Goal: Information Seeking & Learning: Learn about a topic

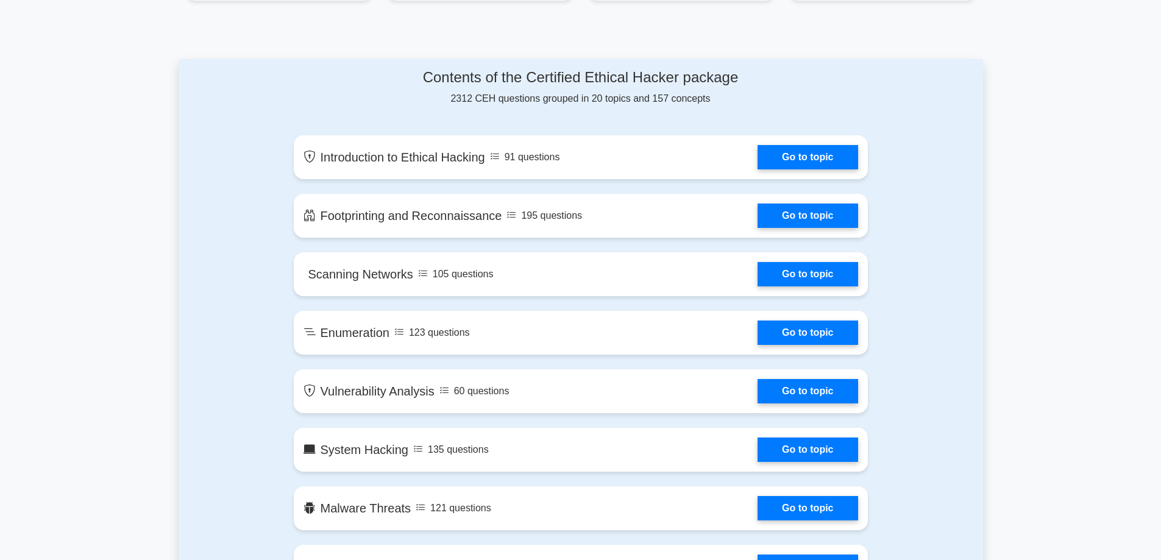
scroll to position [610, 0]
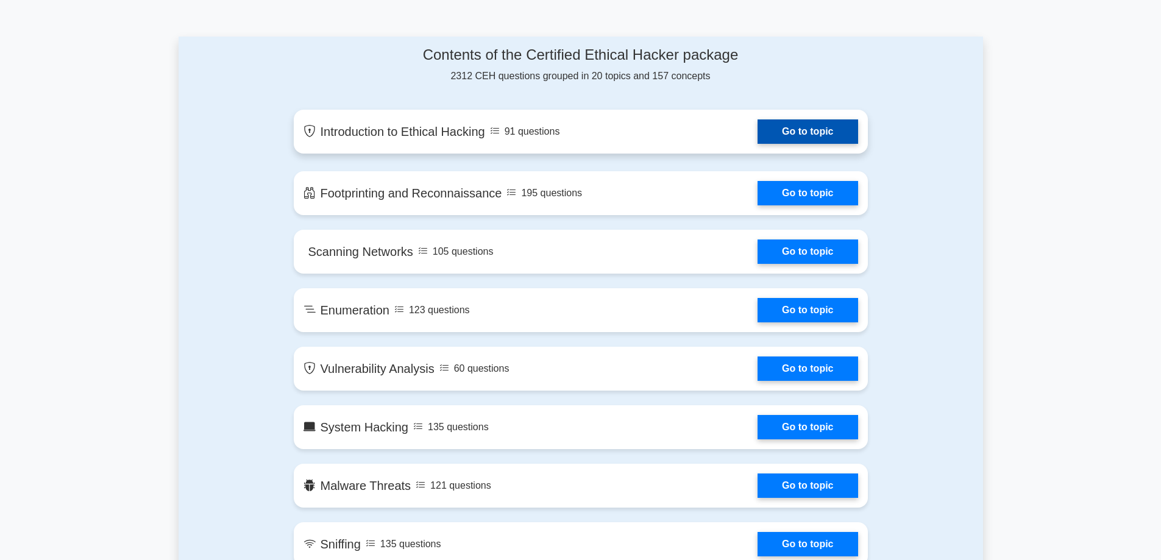
click at [758, 133] on link "Go to topic" at bounding box center [808, 131] width 100 height 24
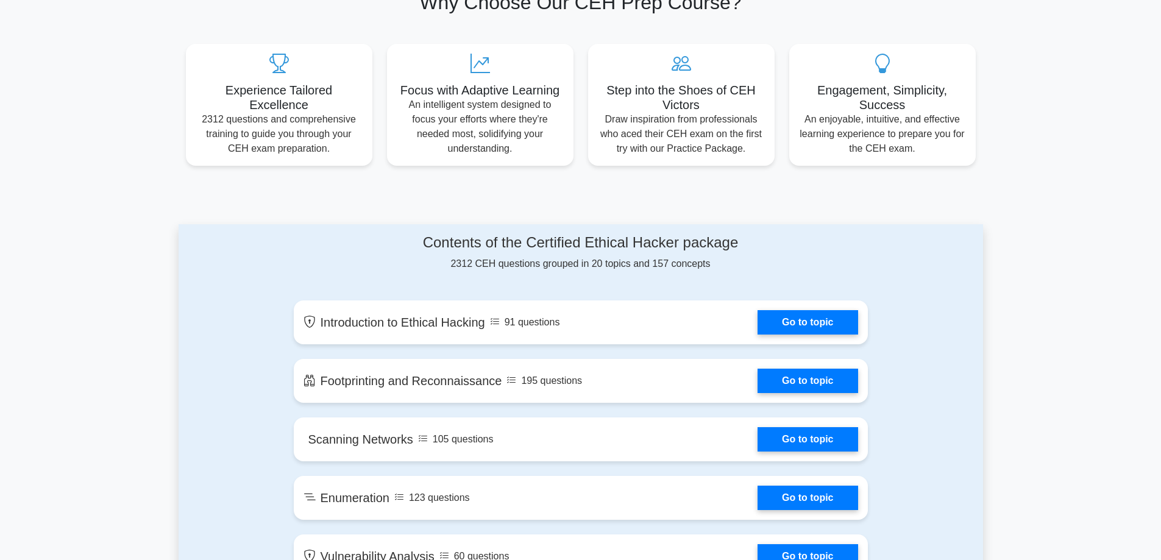
scroll to position [427, 0]
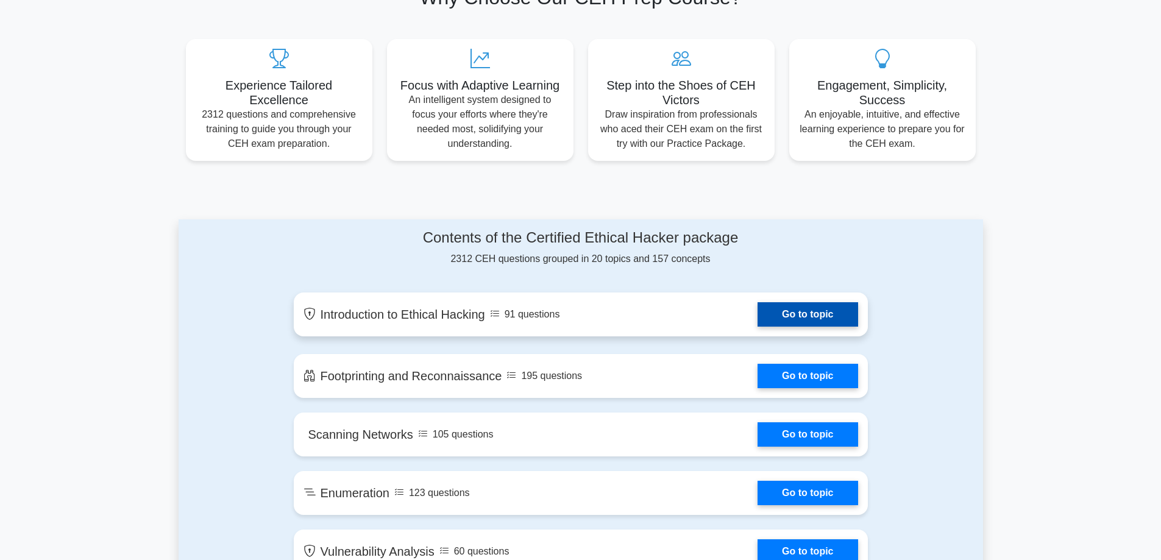
click at [758, 310] on link "Go to topic" at bounding box center [808, 314] width 100 height 24
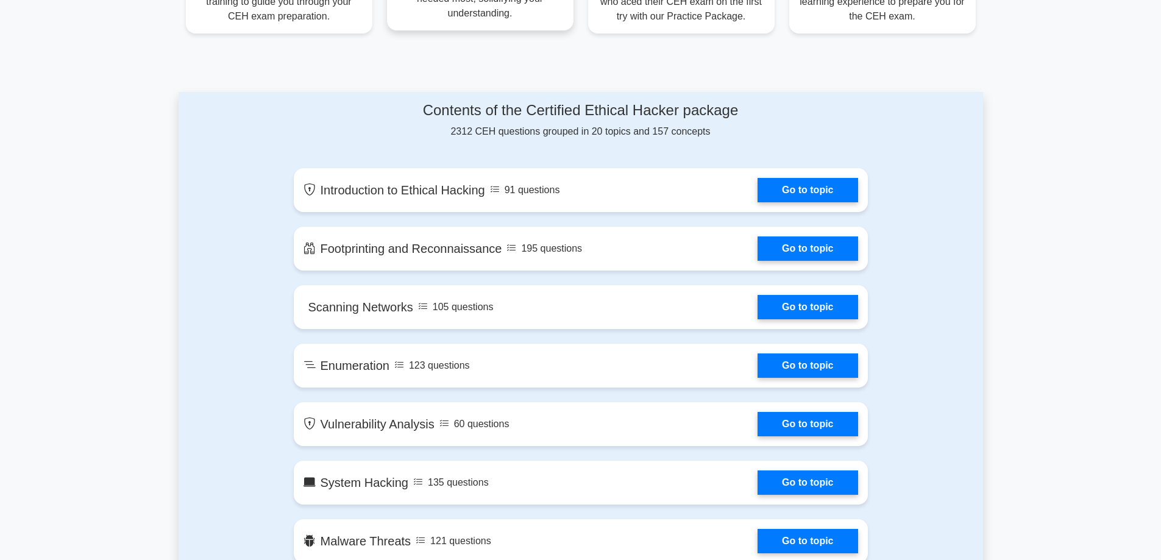
scroll to position [549, 0]
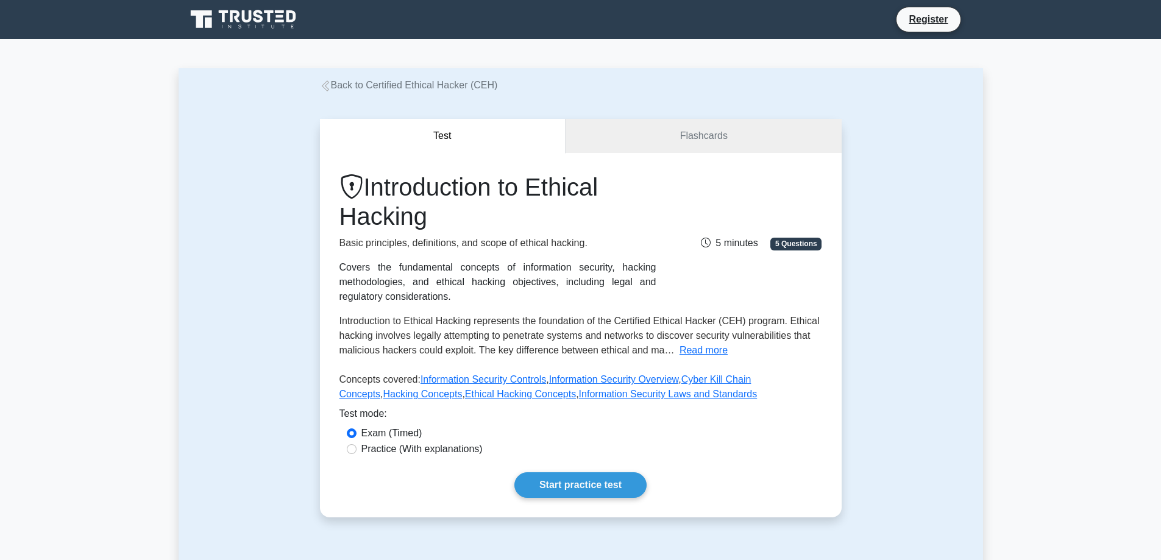
click at [383, 452] on label "Practice (With explanations)" at bounding box center [421, 449] width 121 height 15
click at [357, 452] on input "Practice (With explanations)" at bounding box center [352, 449] width 10 height 10
radio input "true"
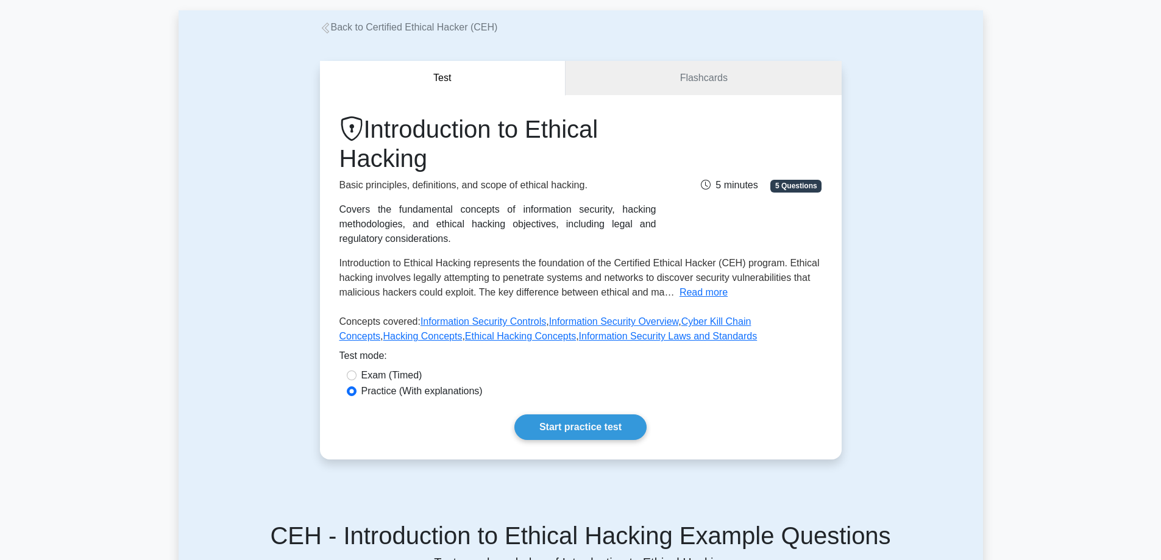
scroll to position [61, 0]
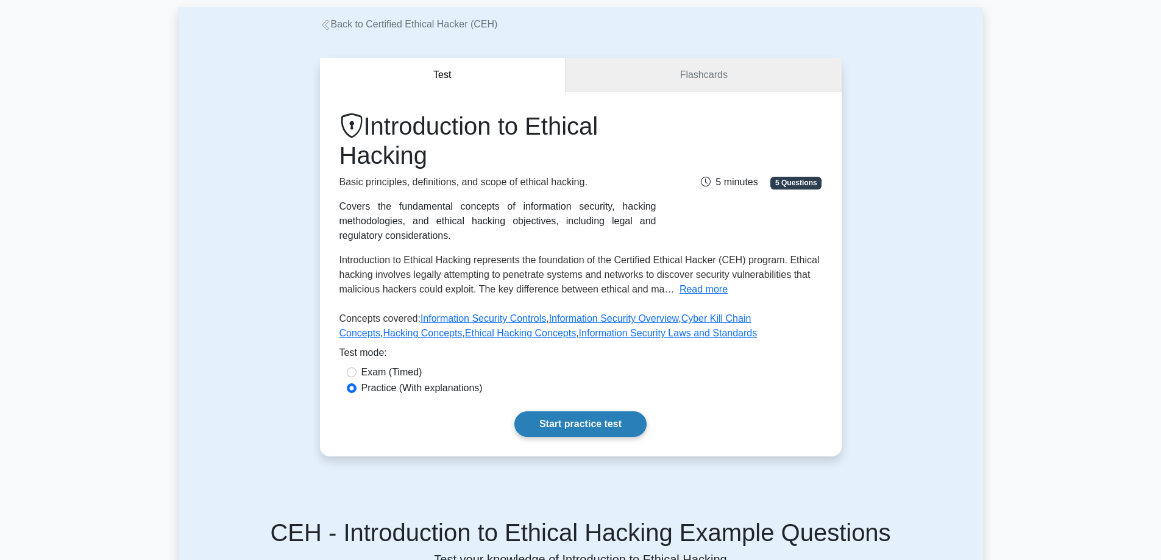
click at [584, 427] on link "Start practice test" at bounding box center [580, 424] width 132 height 26
click at [420, 392] on label "Practice (With explanations)" at bounding box center [421, 388] width 121 height 15
click at [357, 392] on input "Practice (With explanations)" at bounding box center [352, 388] width 10 height 10
click at [664, 73] on link "Flashcards" at bounding box center [704, 75] width 276 height 35
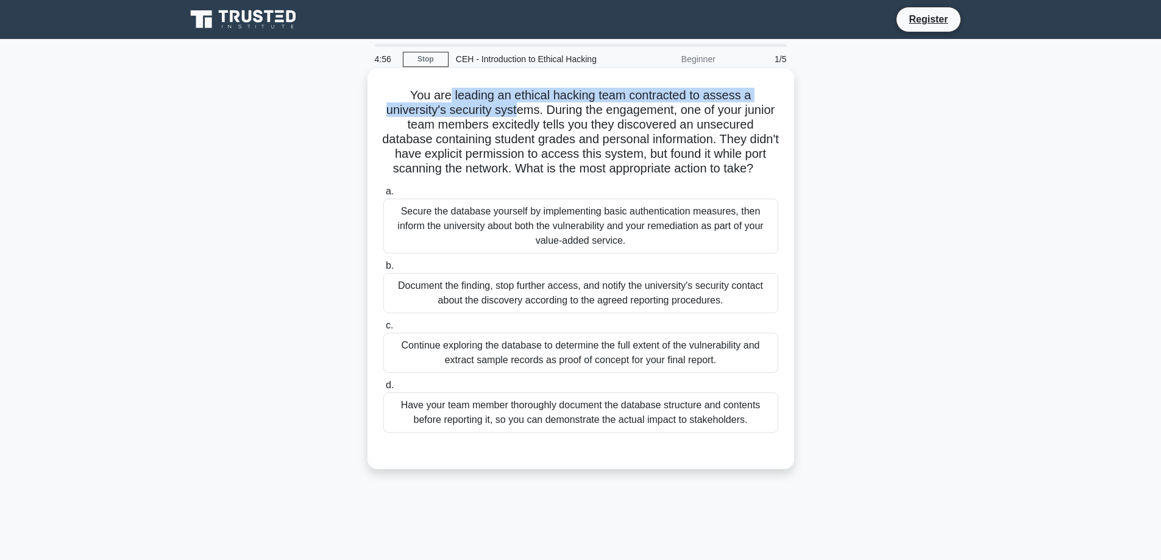
drag, startPoint x: 446, startPoint y: 92, endPoint x: 553, endPoint y: 111, distance: 108.3
click at [533, 112] on h5 "You are leading an ethical hacking team contracted to assess a university's sec…" at bounding box center [580, 132] width 397 height 89
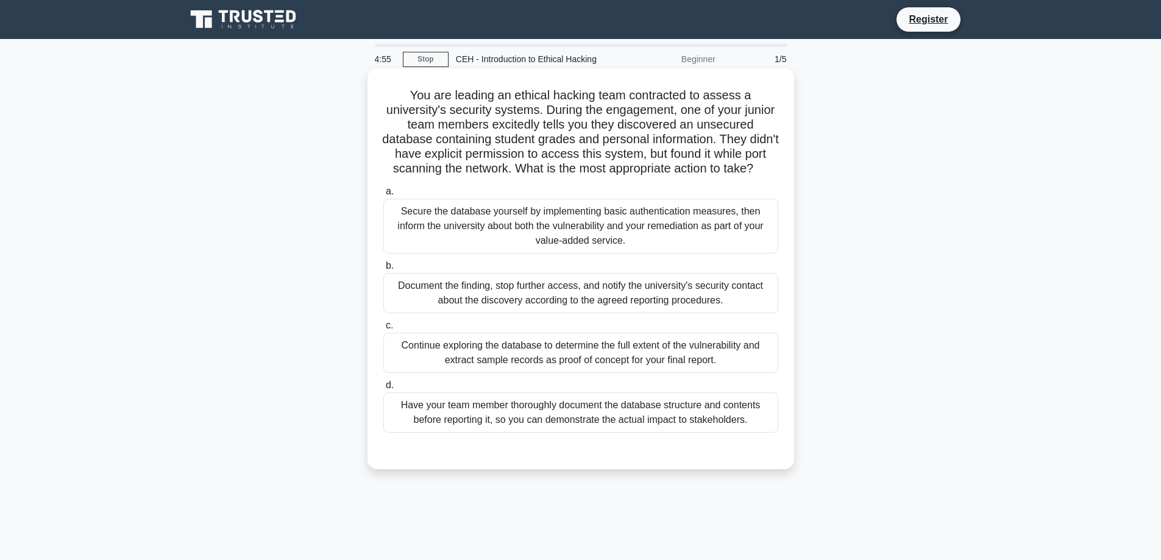
click at [558, 110] on h5 "You are leading an ethical hacking team contracted to assess a university's sec…" at bounding box center [580, 132] width 397 height 89
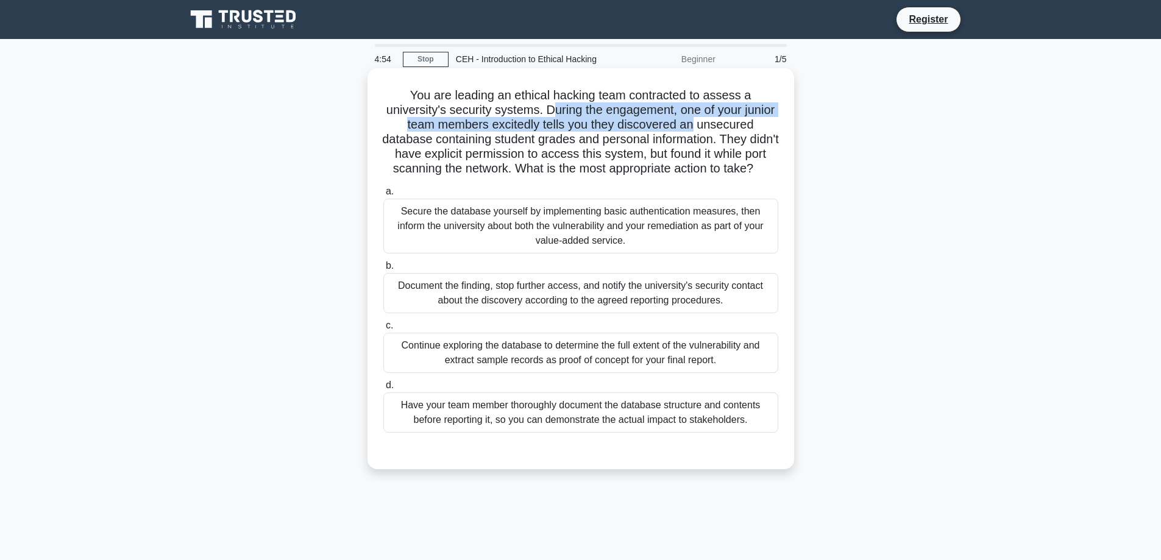
drag, startPoint x: 568, startPoint y: 108, endPoint x: 688, endPoint y: 127, distance: 121.6
click at [710, 124] on h5 "You are leading an ethical hacking team contracted to assess a university's sec…" at bounding box center [580, 132] width 397 height 89
click at [666, 127] on h5 "You are leading an ethical hacking team contracted to assess a university's sec…" at bounding box center [580, 132] width 397 height 89
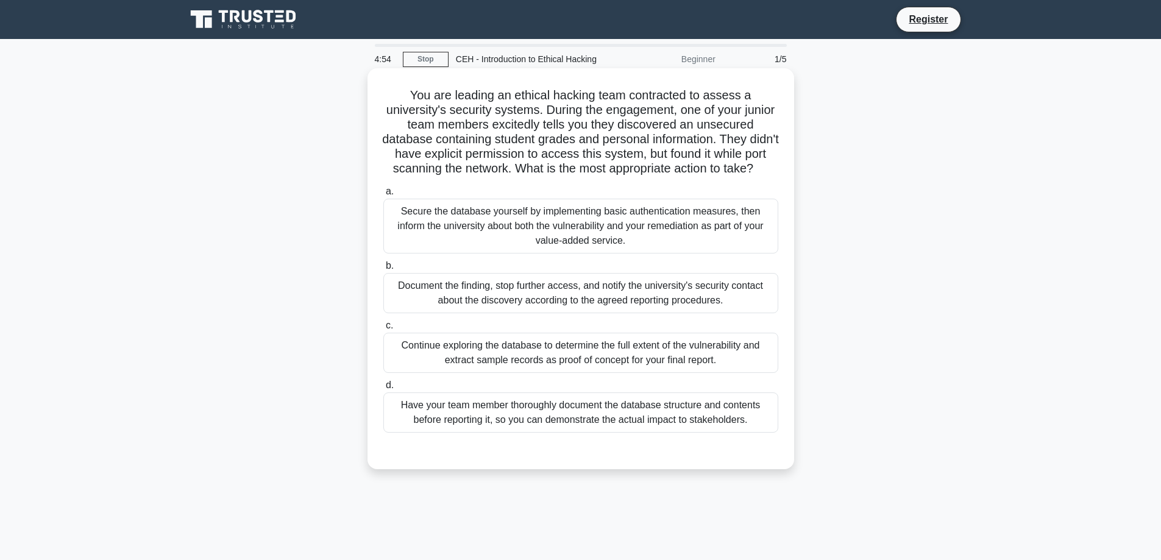
click at [532, 124] on h5 "You are leading an ethical hacking team contracted to assess a university's sec…" at bounding box center [580, 132] width 397 height 89
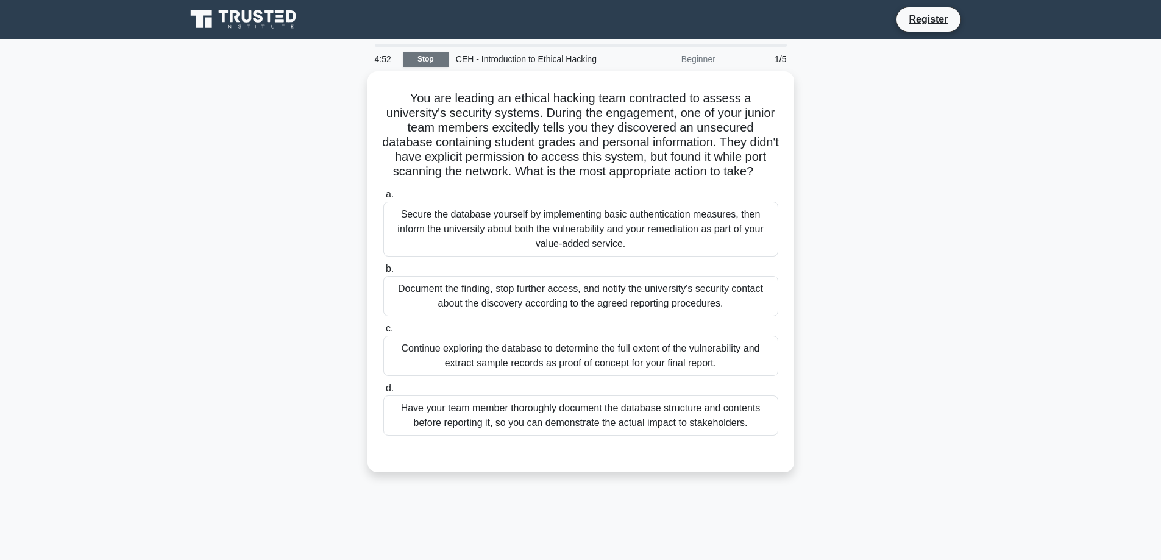
click at [413, 62] on link "Stop" at bounding box center [426, 59] width 46 height 15
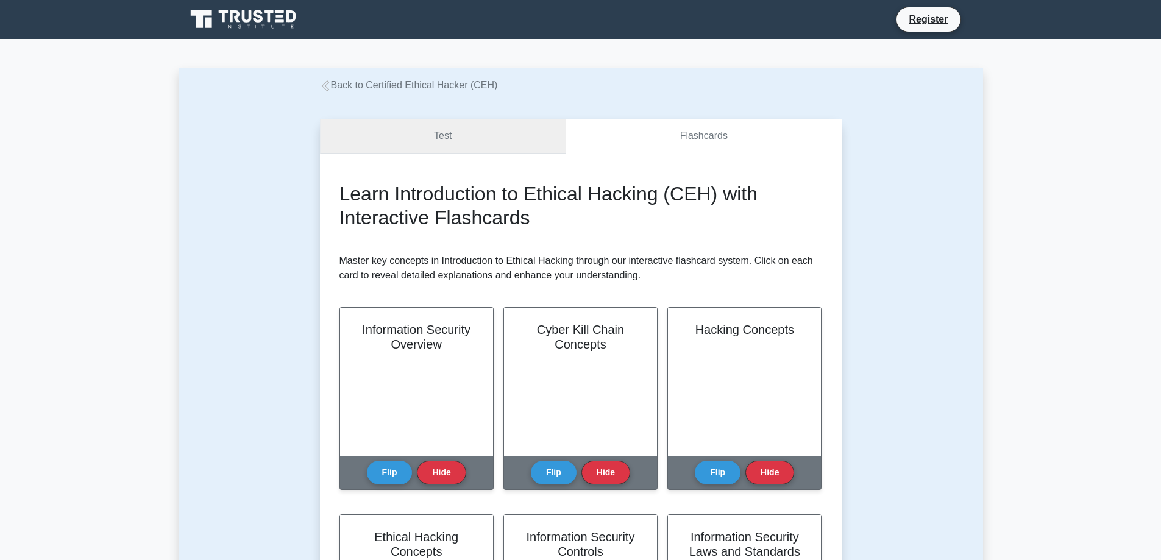
click at [467, 149] on link "Test" at bounding box center [443, 136] width 246 height 35
